Goal: Entertainment & Leisure: Consume media (video, audio)

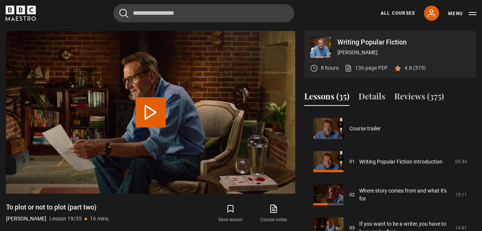
scroll to position [596, 0]
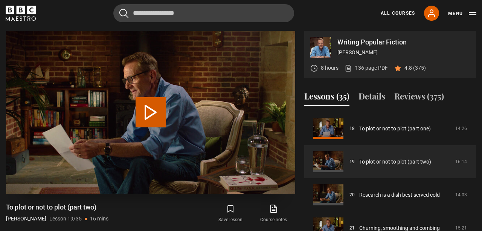
click at [152, 114] on button "Play Lesson To plot or not to plot (part two)" at bounding box center [151, 112] width 30 height 30
click at [152, 114] on span "Video Player" at bounding box center [150, 116] width 23 height 23
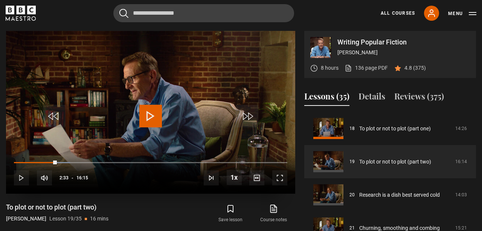
click at [151, 114] on span "Video Player" at bounding box center [150, 116] width 23 height 23
drag, startPoint x: 151, startPoint y: 114, endPoint x: 147, endPoint y: 114, distance: 3.8
click at [147, 114] on span "Video Player" at bounding box center [150, 116] width 23 height 23
click at [146, 114] on span "Video Player" at bounding box center [150, 116] width 23 height 23
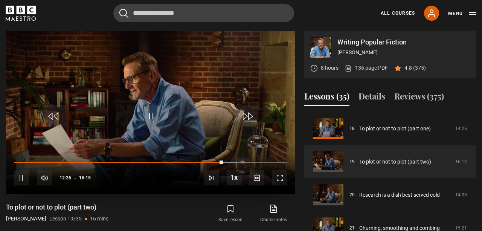
click at [146, 114] on span "Video Player" at bounding box center [150, 116] width 23 height 23
click at [155, 120] on span "Video Player" at bounding box center [150, 116] width 23 height 23
click at [151, 108] on span "Video Player" at bounding box center [150, 116] width 23 height 23
click at [145, 92] on video "Video Player" at bounding box center [150, 112] width 289 height 163
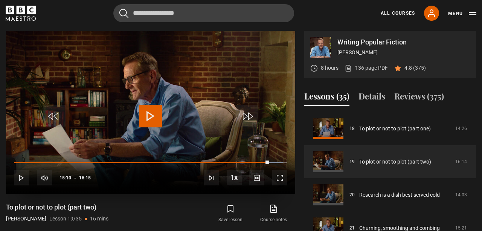
click at [163, 114] on video "Video Player" at bounding box center [150, 112] width 289 height 163
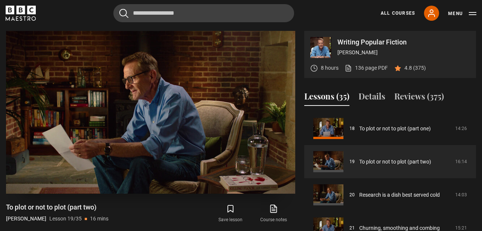
click at [163, 114] on video "Video Player" at bounding box center [150, 112] width 289 height 163
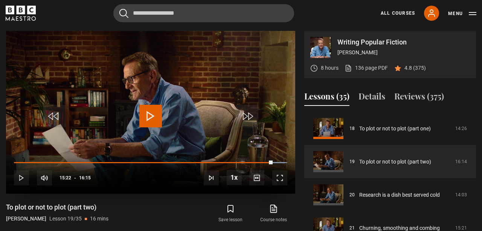
click at [163, 114] on video "Video Player" at bounding box center [150, 112] width 289 height 163
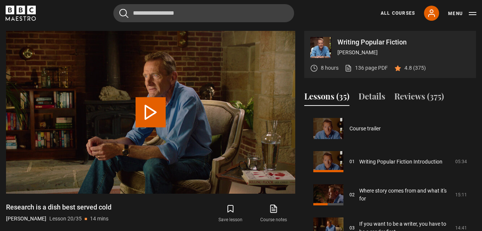
scroll to position [629, 0]
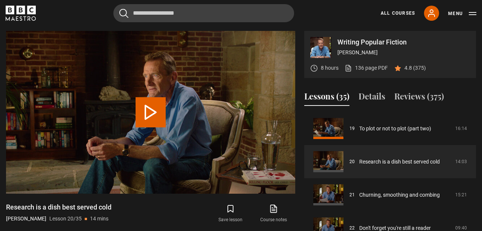
click at [163, 114] on button "Play Lesson Research is a dish best served cold" at bounding box center [151, 112] width 30 height 30
click at [199, 83] on video "Video Player" at bounding box center [150, 112] width 289 height 163
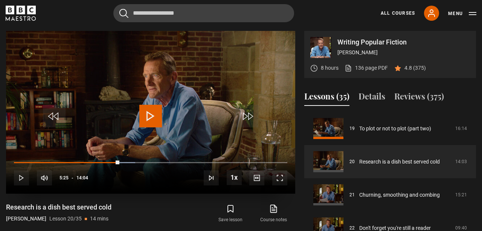
click at [146, 113] on span "Video Player" at bounding box center [150, 116] width 23 height 23
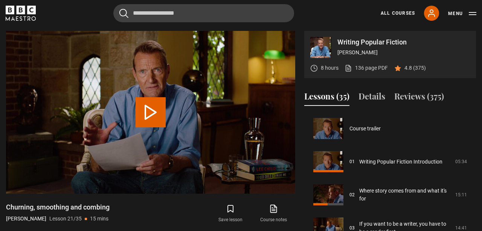
scroll to position [662, 0]
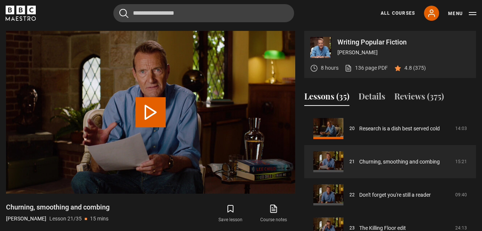
click at [165, 44] on video "Video Player" at bounding box center [150, 112] width 289 height 163
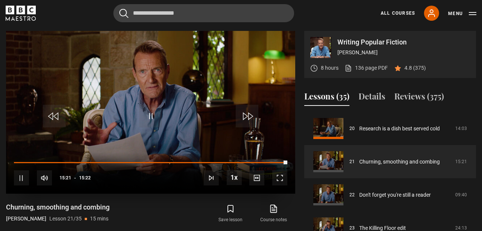
click at [154, 109] on span "Video Player" at bounding box center [150, 116] width 23 height 23
